Goal: Find specific page/section

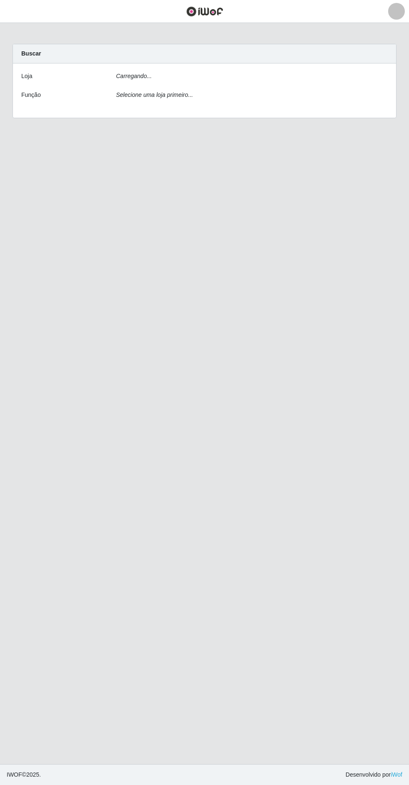
scroll to position [3, 0]
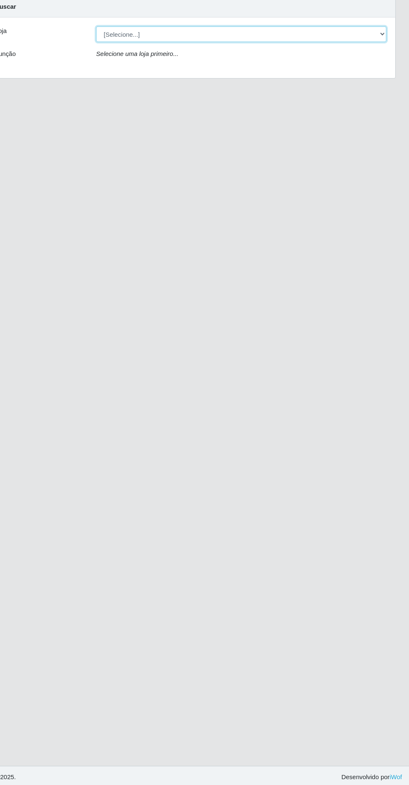
click at [287, 72] on select "[Selecione...] Extrabom - Loja 05 [GEOGRAPHIC_DATA]" at bounding box center [252, 79] width 272 height 15
select select "494"
click at [116, 72] on select "[Selecione...] Extrabom - Loja 05 Jardim Camburi" at bounding box center [252, 79] width 272 height 15
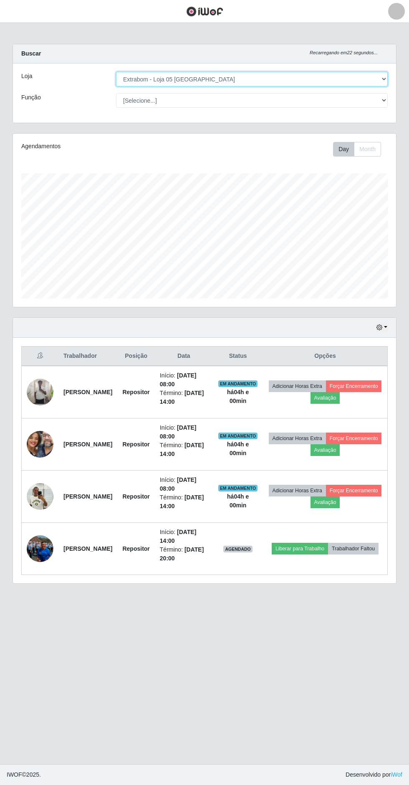
scroll to position [0, 0]
